Goal: Task Accomplishment & Management: Manage account settings

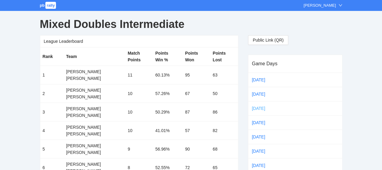
click at [262, 109] on link "[DATE]" at bounding box center [263, 108] width 25 height 9
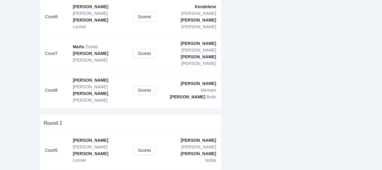
scroll to position [138, 0]
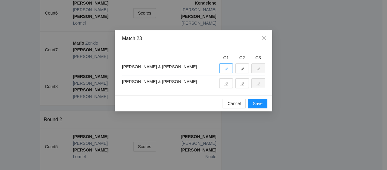
click at [224, 70] on icon "edit" at bounding box center [226, 69] width 4 height 4
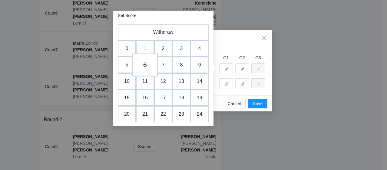
click at [147, 65] on td "6" at bounding box center [144, 65] width 25 height 23
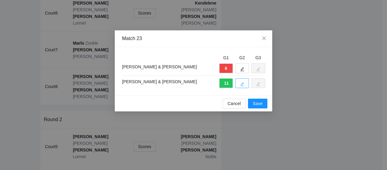
click at [243, 83] on icon "edit" at bounding box center [242, 84] width 4 height 4
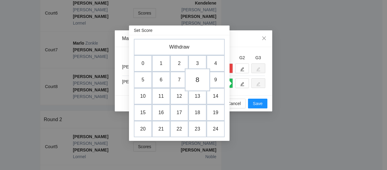
click at [194, 80] on td "8" at bounding box center [197, 79] width 25 height 23
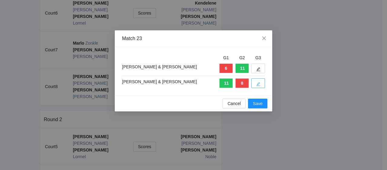
click at [256, 83] on icon "edit" at bounding box center [258, 84] width 4 height 4
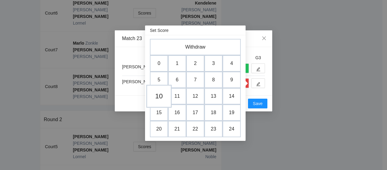
click at [156, 94] on td "10" at bounding box center [158, 96] width 25 height 23
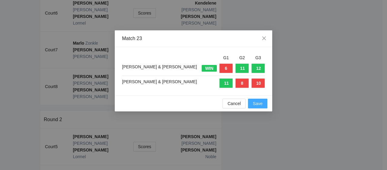
click at [261, 104] on span "Save" at bounding box center [258, 103] width 10 height 7
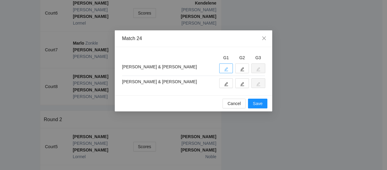
click at [226, 68] on icon "edit" at bounding box center [226, 69] width 4 height 4
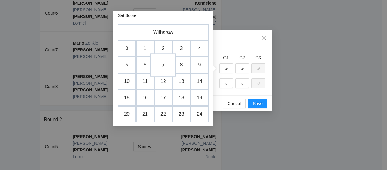
click at [161, 61] on td "7" at bounding box center [162, 65] width 25 height 23
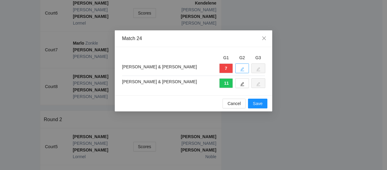
click at [242, 66] on button "button" at bounding box center [242, 68] width 14 height 10
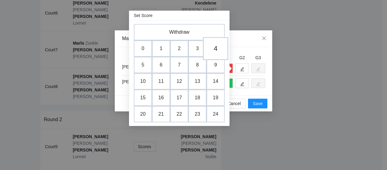
click at [221, 48] on td "4" at bounding box center [215, 48] width 25 height 23
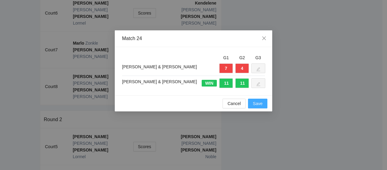
click at [256, 104] on span "Save" at bounding box center [258, 103] width 10 height 7
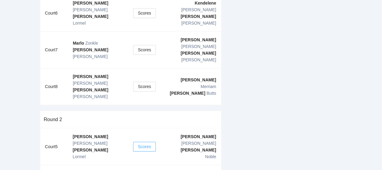
click at [148, 143] on span "Scores" at bounding box center [144, 146] width 13 height 7
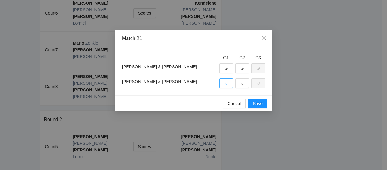
click at [227, 82] on icon "edit" at bounding box center [226, 84] width 4 height 4
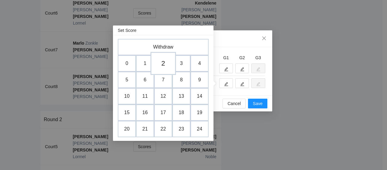
click at [161, 64] on td "2" at bounding box center [162, 63] width 25 height 23
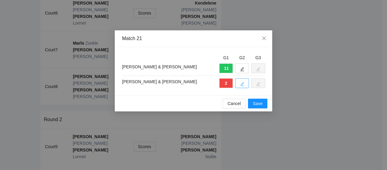
click at [245, 84] on button "button" at bounding box center [242, 83] width 14 height 10
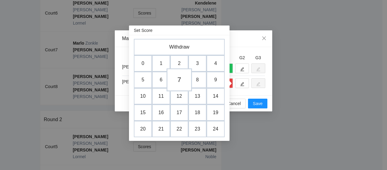
click at [181, 82] on td "7" at bounding box center [179, 79] width 25 height 23
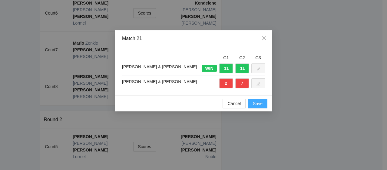
click at [261, 106] on span "Save" at bounding box center [258, 103] width 10 height 7
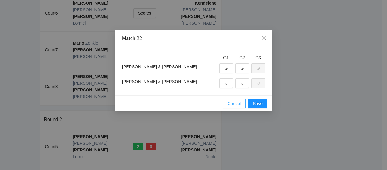
click at [228, 106] on span "Cancel" at bounding box center [233, 103] width 13 height 7
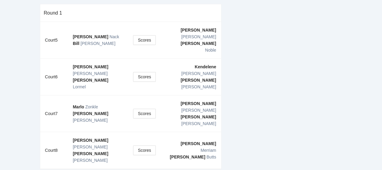
scroll to position [47, 0]
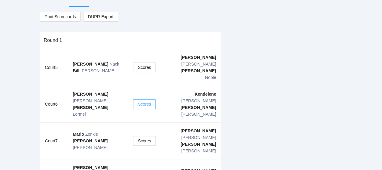
click at [139, 101] on span "Scores" at bounding box center [144, 104] width 13 height 7
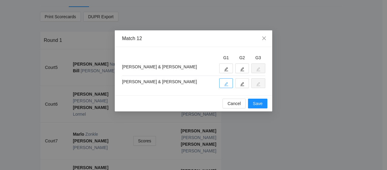
click at [229, 82] on button "button" at bounding box center [226, 83] width 14 height 10
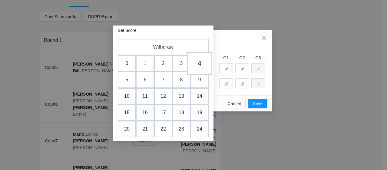
click at [198, 60] on td "4" at bounding box center [199, 63] width 25 height 23
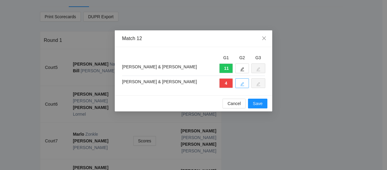
click at [244, 84] on button "button" at bounding box center [242, 83] width 14 height 10
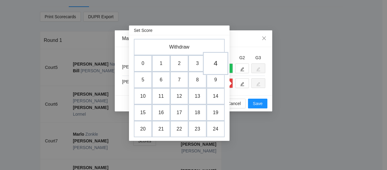
click at [217, 67] on td "4" at bounding box center [215, 63] width 25 height 23
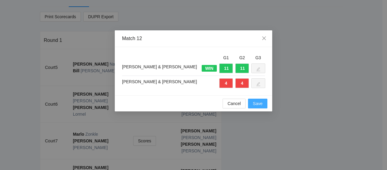
click at [263, 104] on button "Save" at bounding box center [257, 103] width 19 height 10
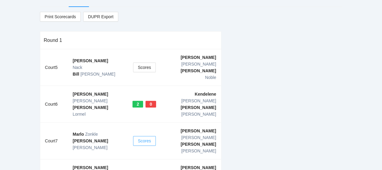
click at [144, 137] on span "Scores" at bounding box center [144, 140] width 13 height 7
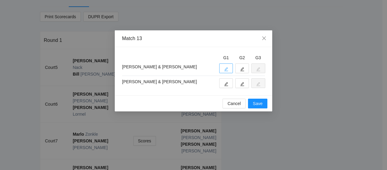
click at [226, 65] on button "button" at bounding box center [226, 68] width 14 height 10
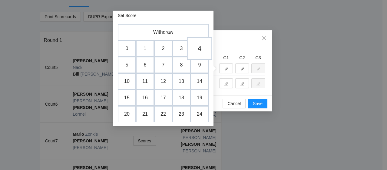
click at [199, 50] on td "4" at bounding box center [199, 48] width 25 height 23
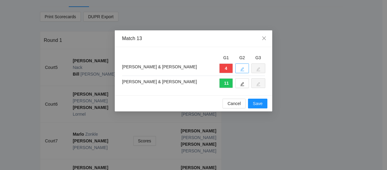
click at [246, 71] on button "button" at bounding box center [242, 68] width 14 height 10
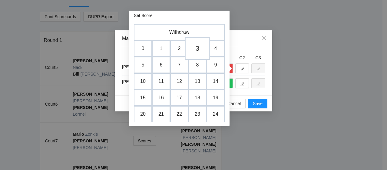
click at [197, 48] on td "3" at bounding box center [197, 48] width 25 height 23
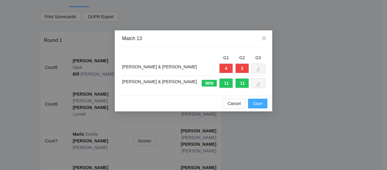
click at [256, 106] on button "Save" at bounding box center [257, 103] width 19 height 10
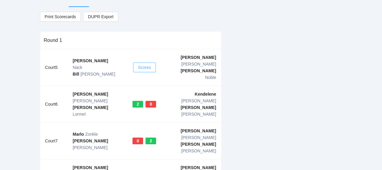
click at [155, 62] on button "Scores" at bounding box center [144, 67] width 23 height 10
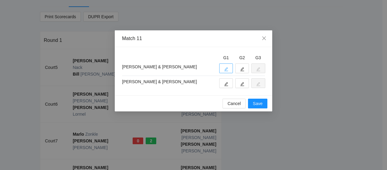
click at [226, 69] on icon "edit" at bounding box center [226, 69] width 4 height 4
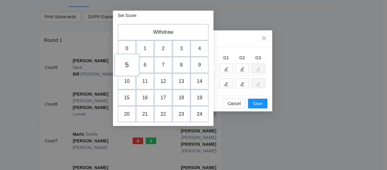
click at [128, 64] on td "5" at bounding box center [126, 65] width 25 height 23
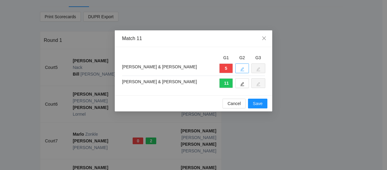
click at [246, 67] on button "button" at bounding box center [242, 68] width 14 height 10
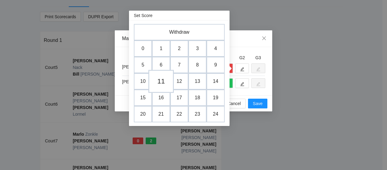
click at [156, 85] on td "11" at bounding box center [160, 81] width 25 height 23
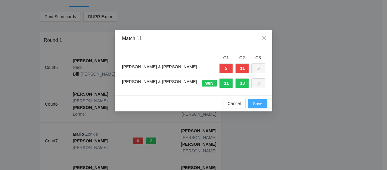
click at [265, 103] on button "Save" at bounding box center [257, 103] width 19 height 10
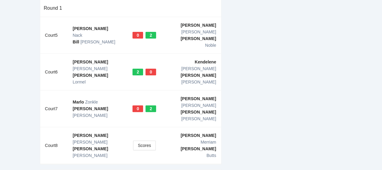
scroll to position [138, 0]
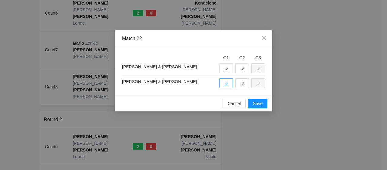
click at [225, 82] on icon "edit" at bounding box center [226, 84] width 4 height 4
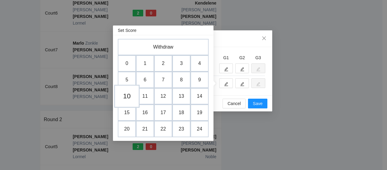
click at [121, 98] on td "10" at bounding box center [126, 96] width 25 height 23
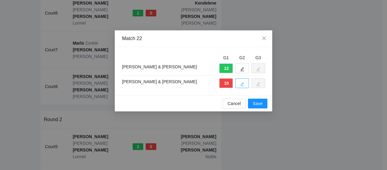
click at [240, 82] on icon "edit" at bounding box center [242, 84] width 4 height 4
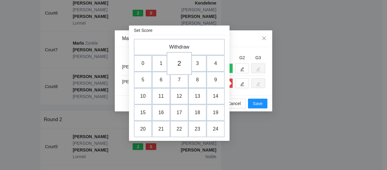
click at [180, 63] on td "2" at bounding box center [179, 63] width 25 height 23
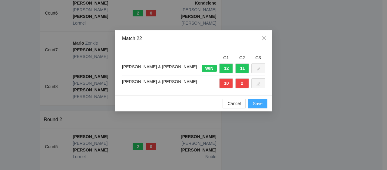
click at [262, 104] on span "Save" at bounding box center [258, 103] width 10 height 7
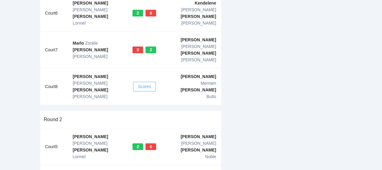
click at [146, 83] on span "Scores" at bounding box center [144, 86] width 13 height 7
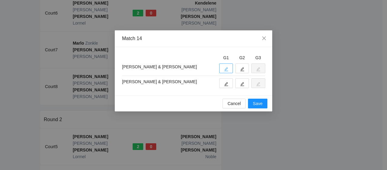
click at [223, 71] on button "button" at bounding box center [226, 68] width 14 height 10
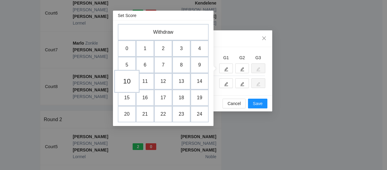
click at [127, 86] on td "10" at bounding box center [126, 81] width 25 height 23
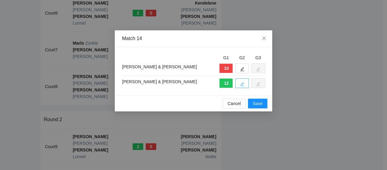
click at [240, 84] on button "button" at bounding box center [242, 83] width 14 height 10
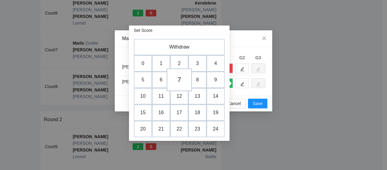
click at [184, 78] on td "7" at bounding box center [179, 79] width 25 height 23
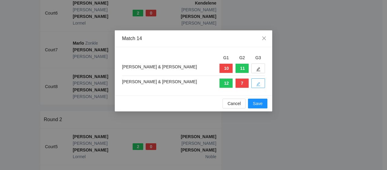
click at [257, 82] on icon "edit" at bounding box center [258, 84] width 4 height 4
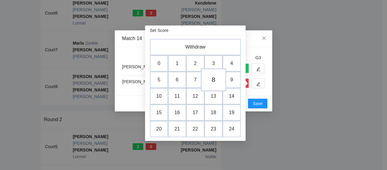
click at [219, 81] on td "8" at bounding box center [213, 79] width 25 height 23
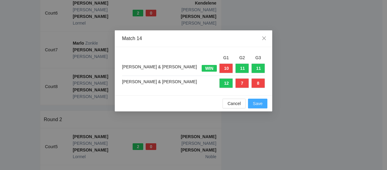
click at [257, 104] on span "Save" at bounding box center [258, 103] width 10 height 7
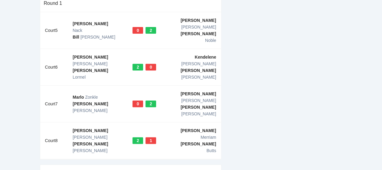
scroll to position [0, 0]
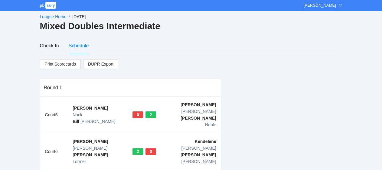
click at [53, 16] on link "League Home" at bounding box center [53, 16] width 27 height 5
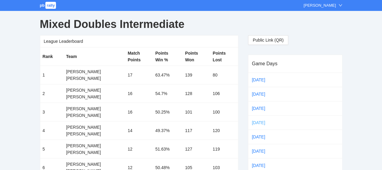
click at [253, 122] on link "[DATE]" at bounding box center [263, 122] width 25 height 9
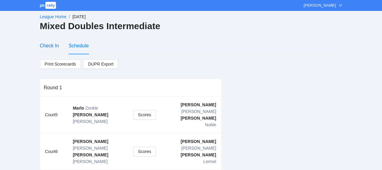
click at [50, 45] on div "Check In" at bounding box center [49, 46] width 19 height 8
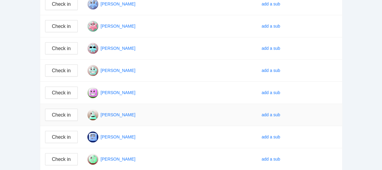
scroll to position [279, 0]
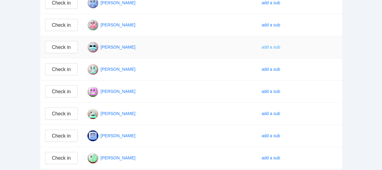
click at [264, 46] on div "add a sub" at bounding box center [271, 47] width 19 height 7
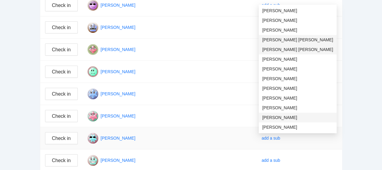
scroll to position [127, 0]
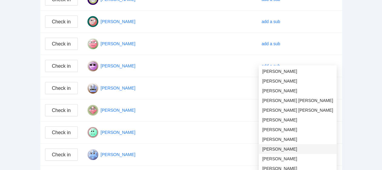
click at [287, 149] on span "[PERSON_NAME]" at bounding box center [298, 148] width 71 height 7
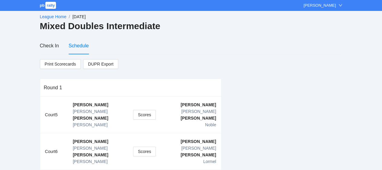
click at [59, 14] on link "League Home" at bounding box center [53, 16] width 27 height 5
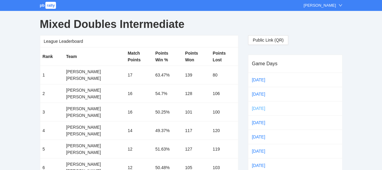
click at [264, 104] on link "[DATE]" at bounding box center [263, 108] width 25 height 9
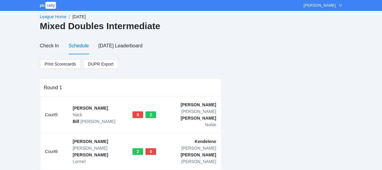
click at [51, 16] on link "League Home" at bounding box center [53, 16] width 27 height 5
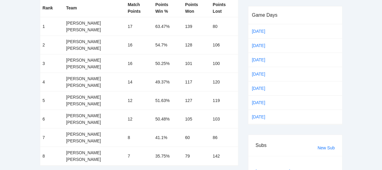
scroll to position [61, 0]
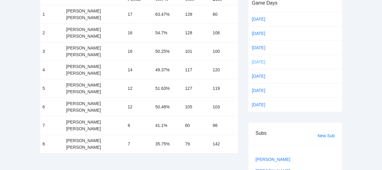
click at [253, 61] on link "[DATE]" at bounding box center [263, 61] width 25 height 9
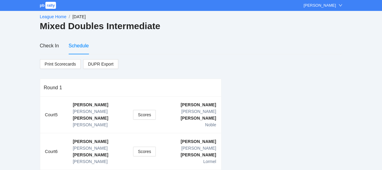
click at [48, 18] on link "League Home" at bounding box center [53, 16] width 27 height 5
